Goal: Task Accomplishment & Management: Manage account settings

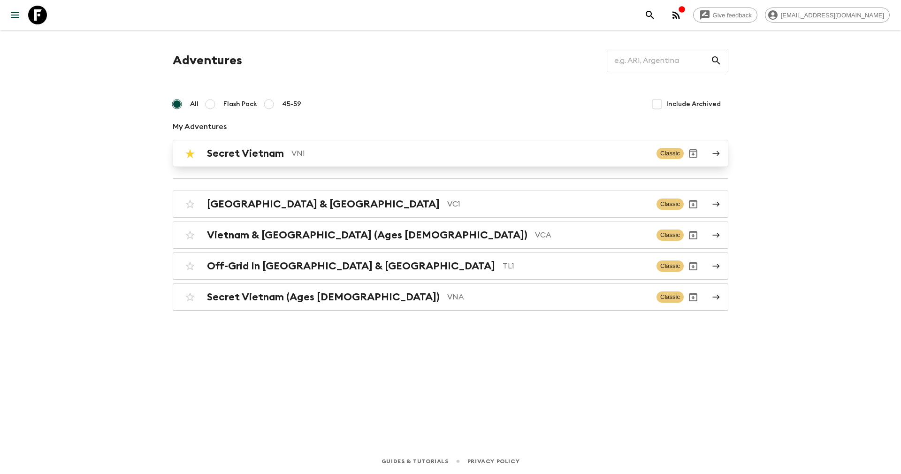
click at [183, 154] on input "checkbox" at bounding box center [190, 153] width 19 height 19
checkbox input "false"
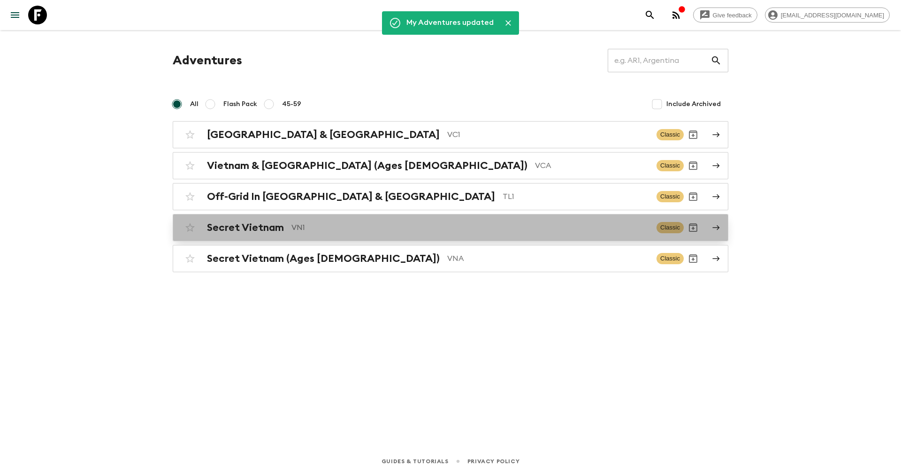
click at [275, 230] on h2 "Secret Vietnam" at bounding box center [245, 228] width 77 height 12
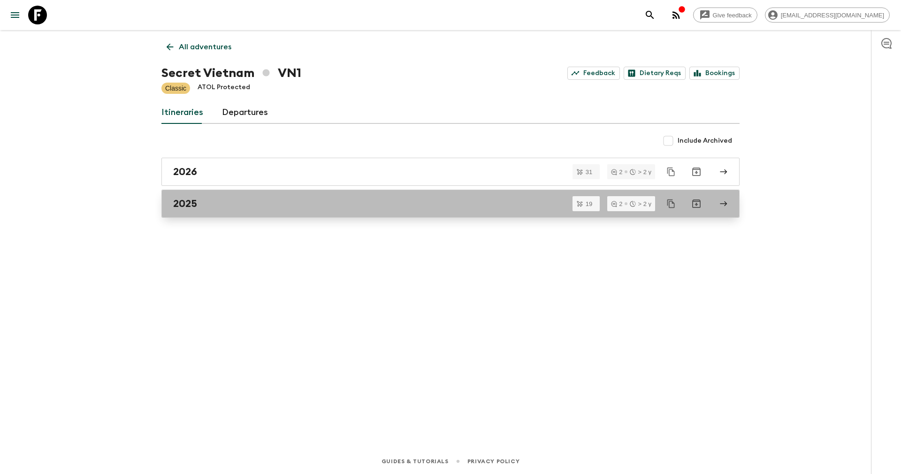
click at [234, 200] on div "2025" at bounding box center [441, 204] width 537 height 12
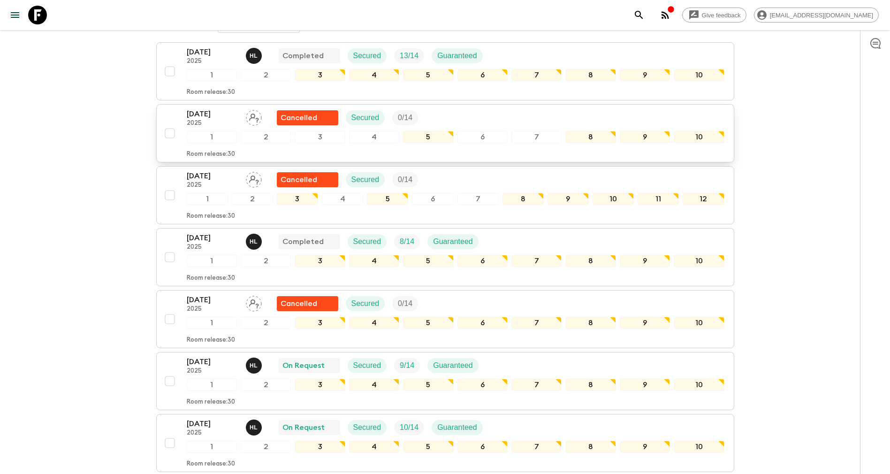
scroll to position [211, 0]
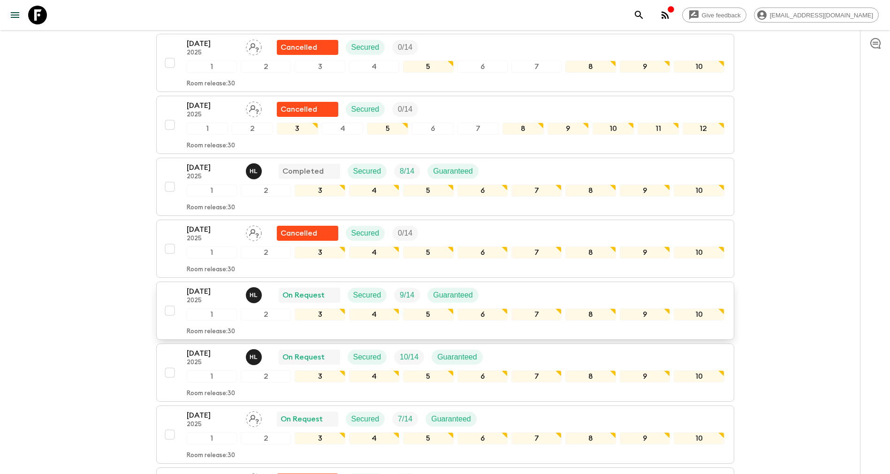
click at [206, 300] on p "2025" at bounding box center [213, 301] width 52 height 8
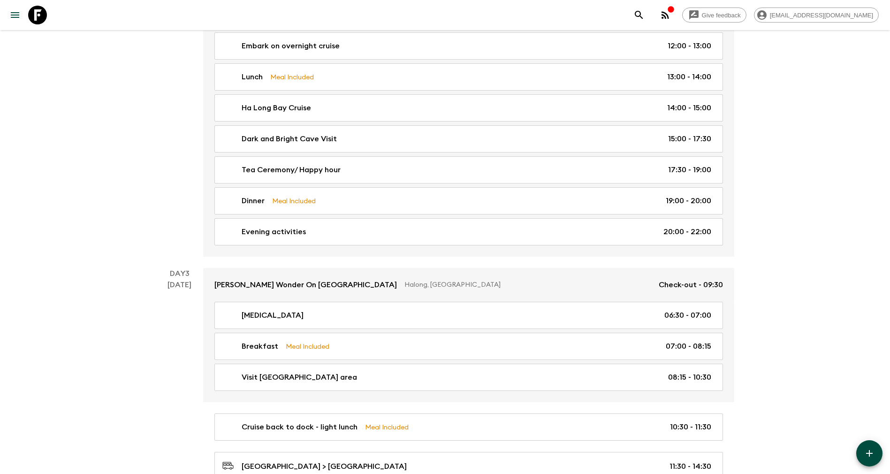
scroll to position [775, 0]
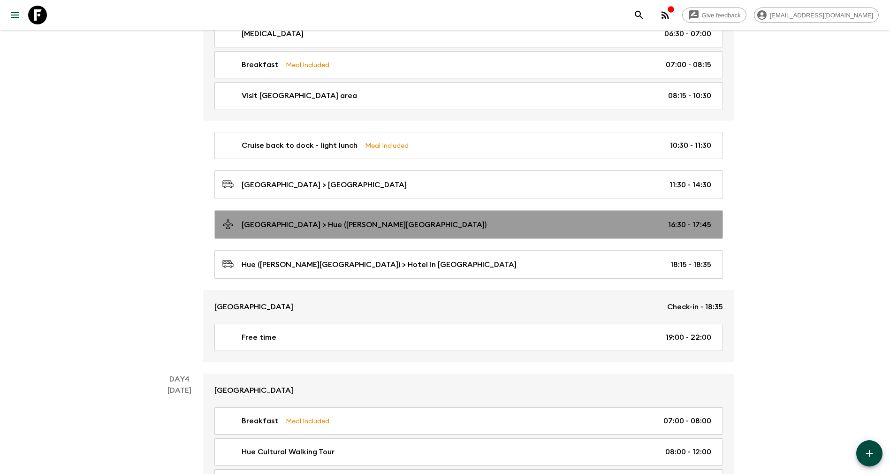
click at [347, 231] on link "[GEOGRAPHIC_DATA] > Hue ([PERSON_NAME][GEOGRAPHIC_DATA]) 16:30 - 17:45" at bounding box center [469, 224] width 509 height 29
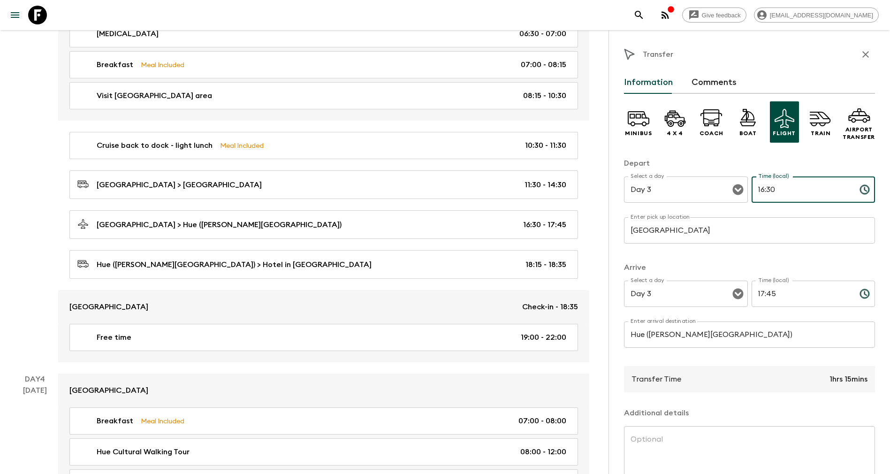
click at [762, 185] on input "16:30" at bounding box center [802, 189] width 100 height 26
type input "16:10"
click at [763, 289] on input "17:45" at bounding box center [802, 294] width 100 height 26
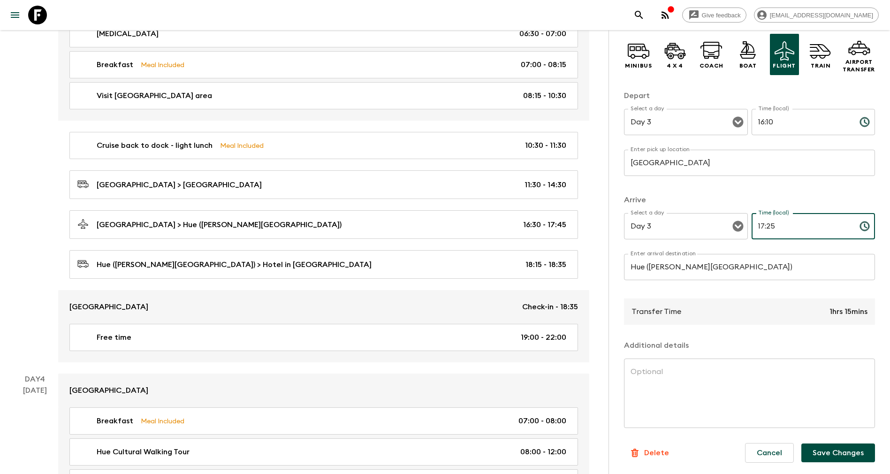
type input "17:25"
click at [840, 451] on button "Save Changes" at bounding box center [839, 453] width 74 height 19
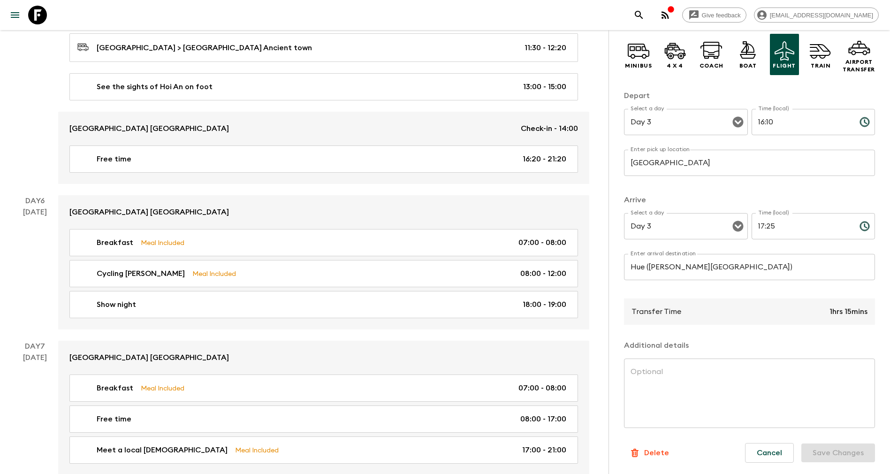
scroll to position [1831, 0]
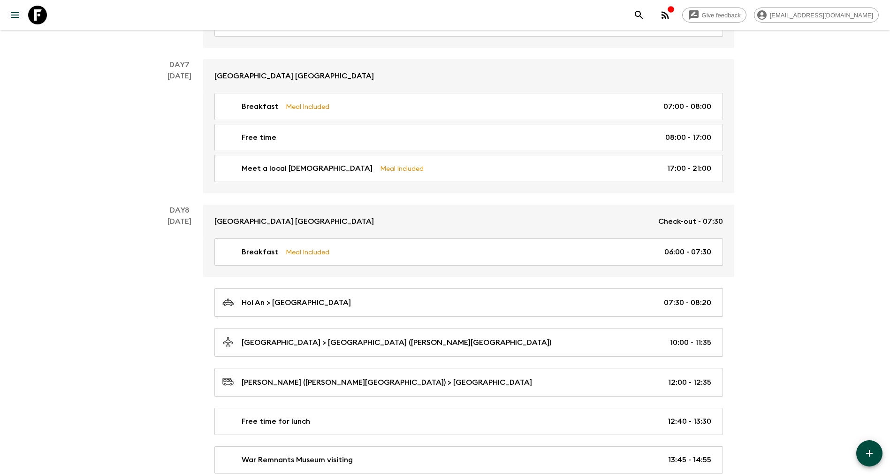
scroll to position [775, 0]
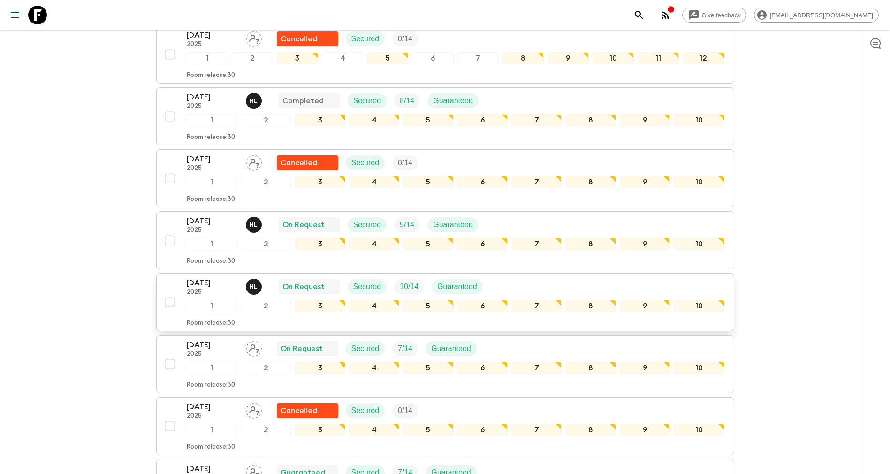
scroll to position [352, 0]
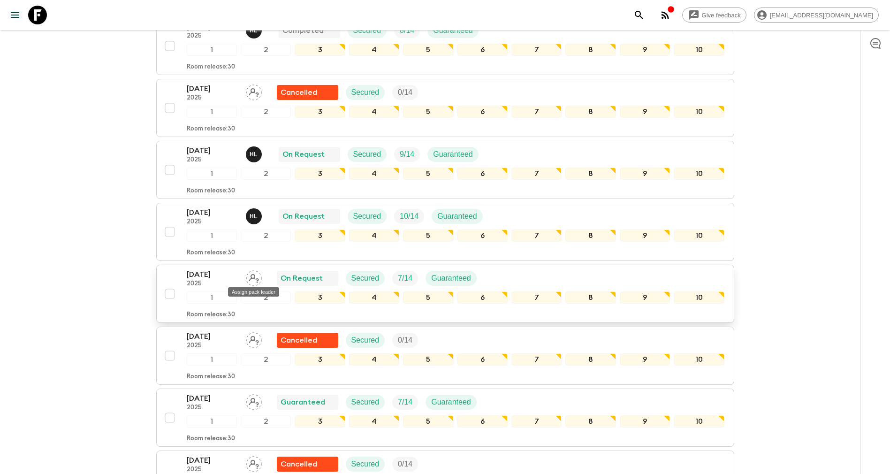
click at [249, 278] on icon "Assign pack leader" at bounding box center [254, 278] width 16 height 16
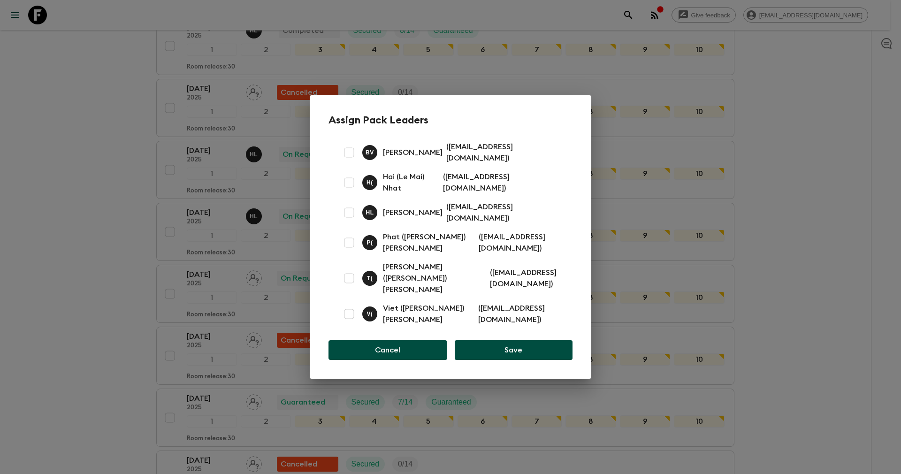
click at [416, 340] on button "Cancel" at bounding box center [388, 350] width 119 height 20
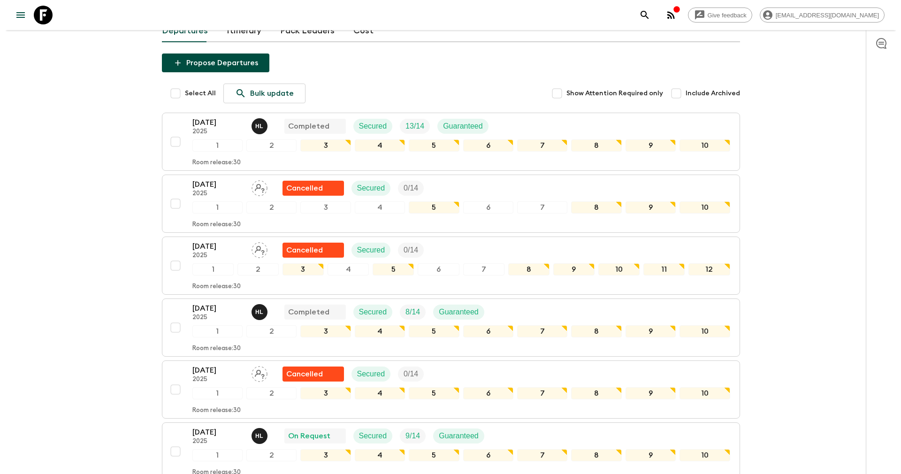
scroll to position [0, 0]
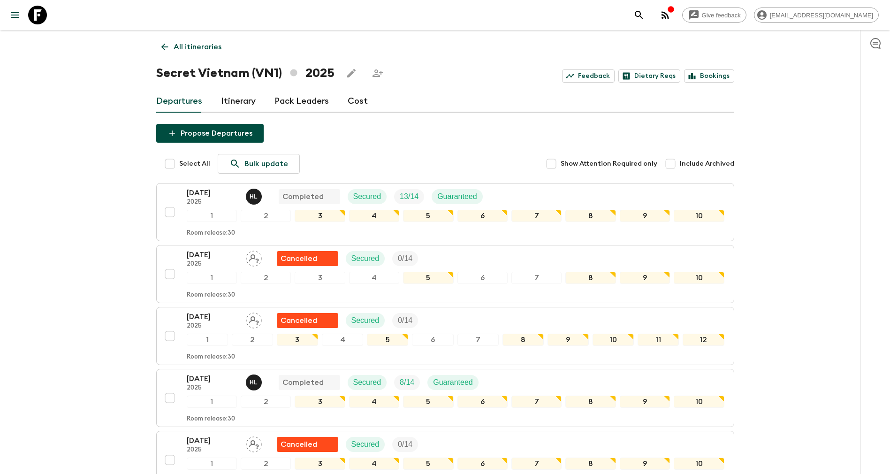
click at [307, 103] on link "Pack Leaders" at bounding box center [302, 101] width 54 height 23
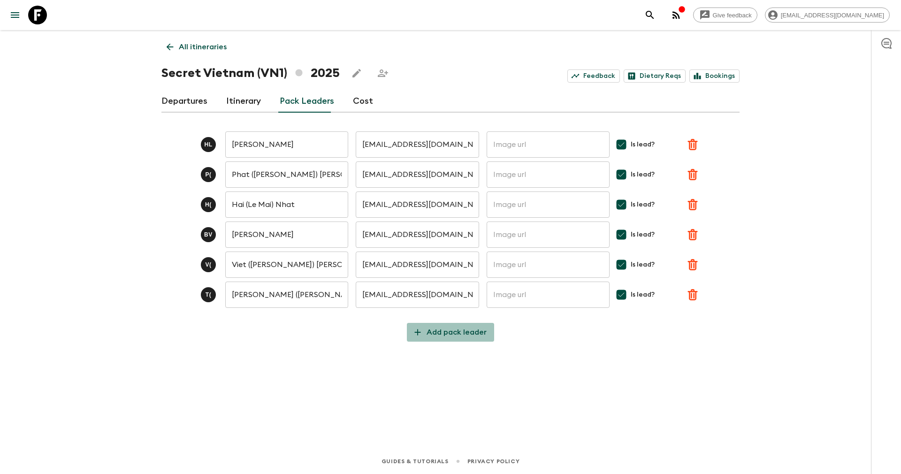
click at [455, 333] on p "Add pack leader" at bounding box center [457, 332] width 60 height 11
click at [288, 329] on input "text" at bounding box center [286, 325] width 123 height 26
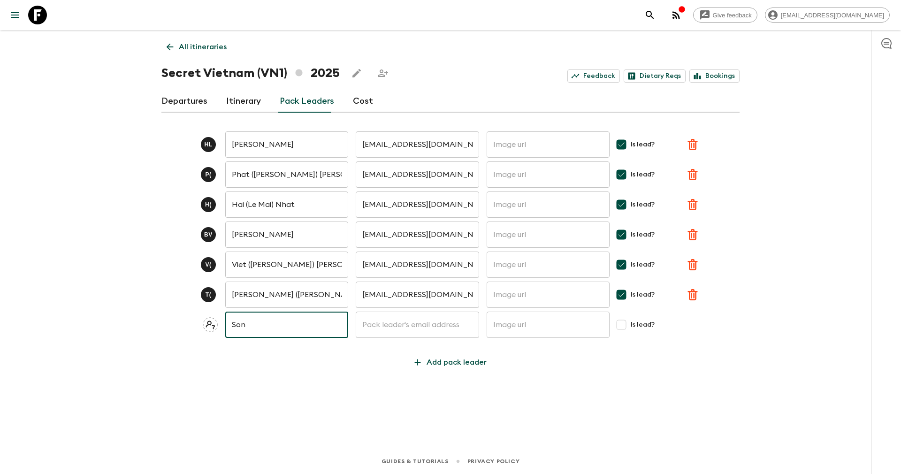
drag, startPoint x: 255, startPoint y: 329, endPoint x: 186, endPoint y: 315, distance: 70.2
click at [205, 331] on div "Son ​ ​ ​ Is lead?" at bounding box center [450, 325] width 578 height 26
type input "[PERSON_NAME]"
click at [625, 324] on input "Is lead?" at bounding box center [621, 324] width 19 height 19
checkbox input "true"
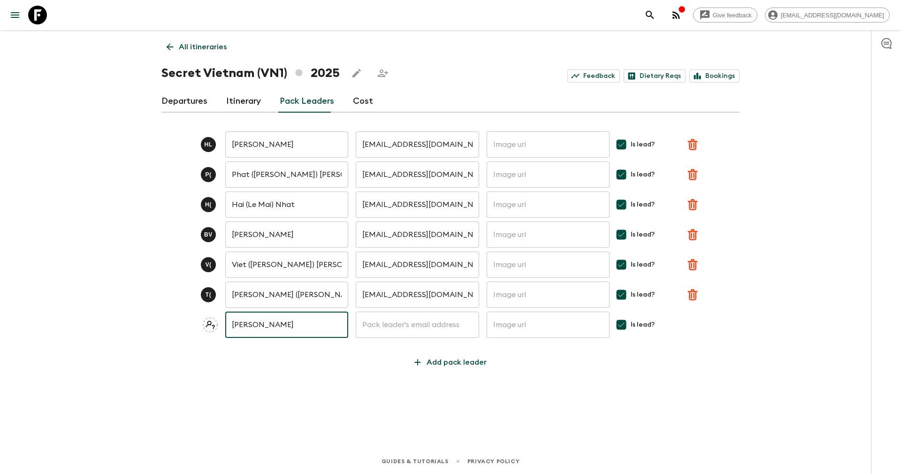
click at [305, 321] on input "[PERSON_NAME]" at bounding box center [286, 325] width 123 height 26
click at [389, 321] on input "text" at bounding box center [417, 325] width 123 height 26
paste input "[EMAIL_ADDRESS][DOMAIN_NAME]"
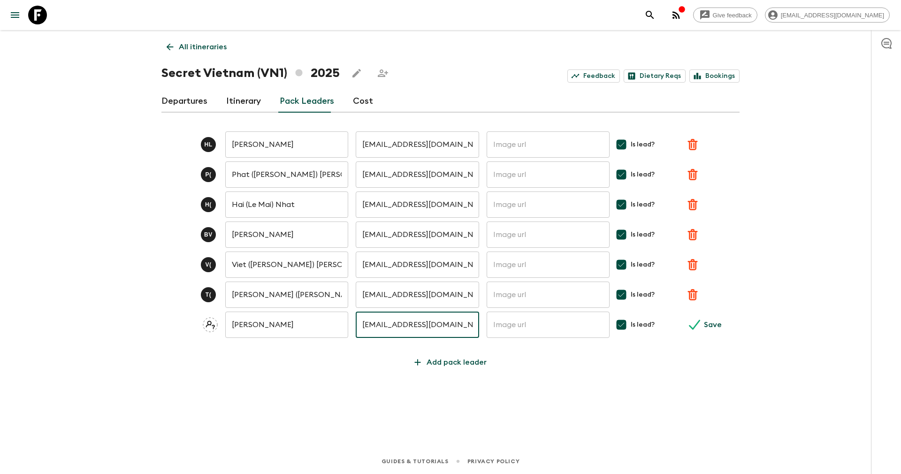
scroll to position [0, 8]
type input "[EMAIL_ADDRESS][DOMAIN_NAME]"
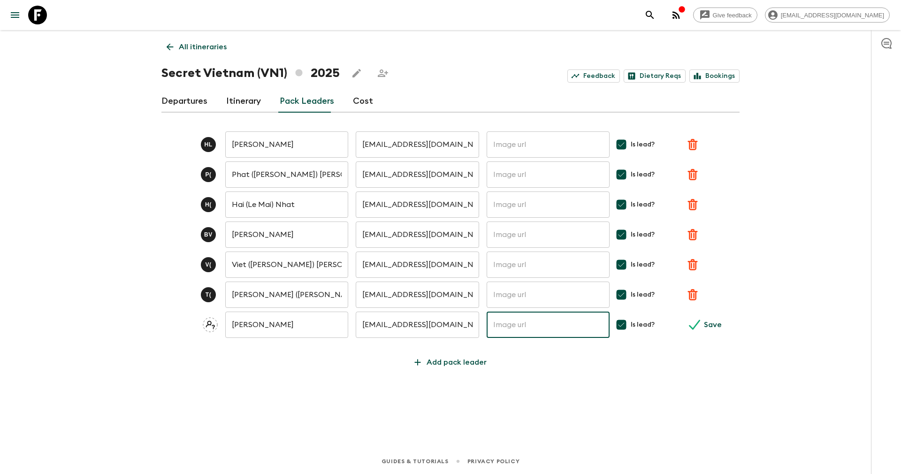
click at [515, 324] on input "text" at bounding box center [548, 325] width 123 height 26
paste input "[PHONE_NUMBER]"
type input "[PHONE_NUMBER]"
drag, startPoint x: 558, startPoint y: 317, endPoint x: 427, endPoint y: 324, distance: 131.2
click at [427, 324] on div "[PERSON_NAME] ​ [EMAIL_ADDRESS][DOMAIN_NAME] ​ [PHONE_NUMBER] ​ Is lead? Save" at bounding box center [450, 325] width 578 height 26
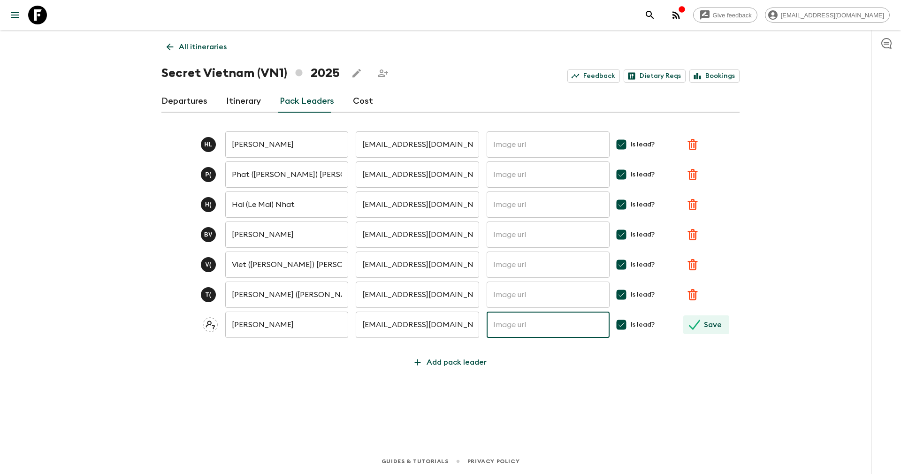
click at [712, 320] on p "Save" at bounding box center [713, 324] width 18 height 11
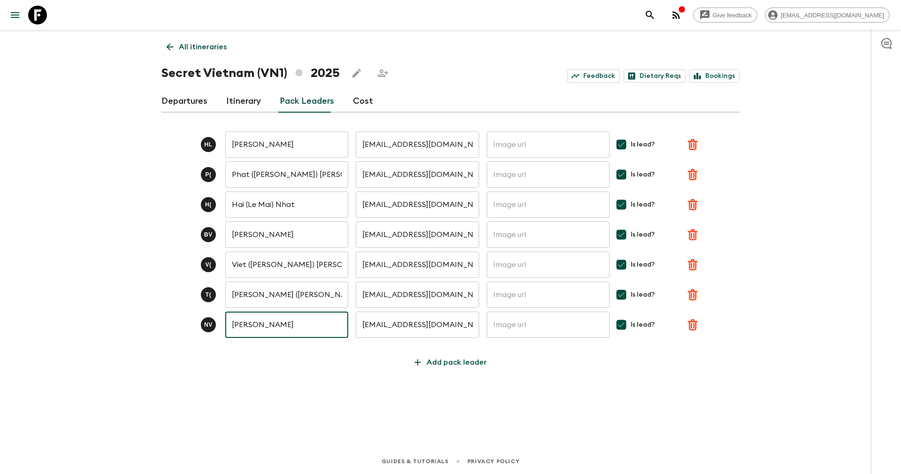
click at [300, 323] on input "[PERSON_NAME]" at bounding box center [286, 325] width 123 height 26
click at [714, 326] on p "Save" at bounding box center [713, 324] width 18 height 11
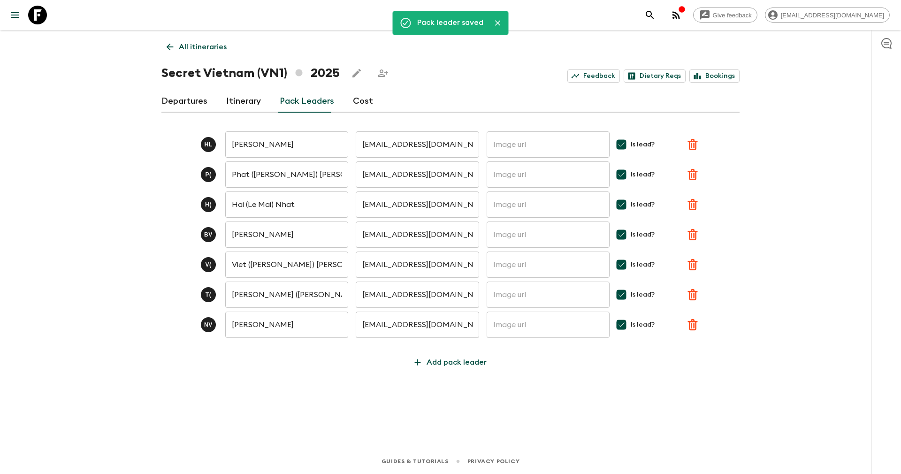
type input "[PERSON_NAME] (Sunny)"
